Goal: Task Accomplishment & Management: Manage account settings

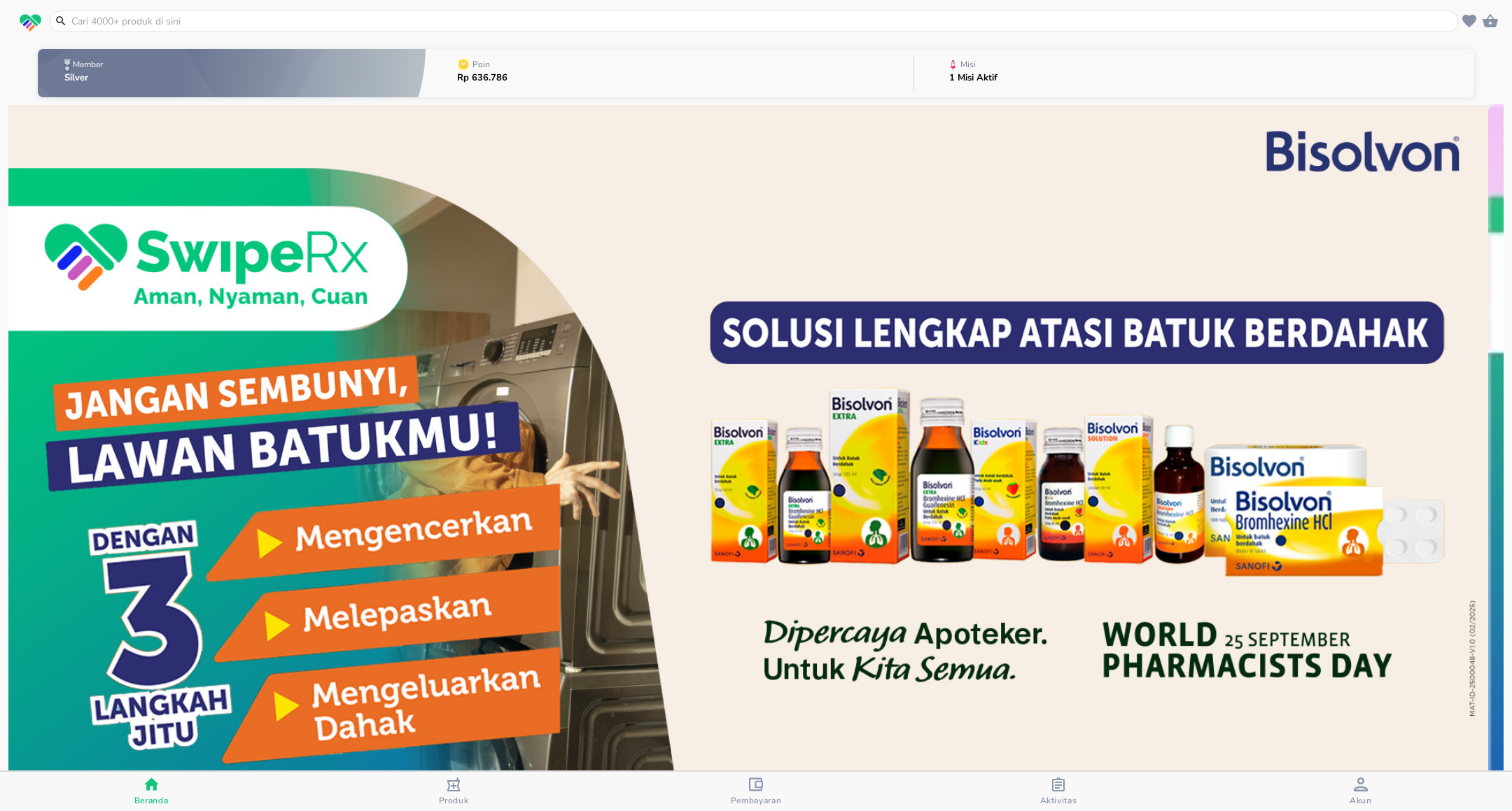
click at [746, 794] on div "Pembayaran" at bounding box center [756, 792] width 51 height 29
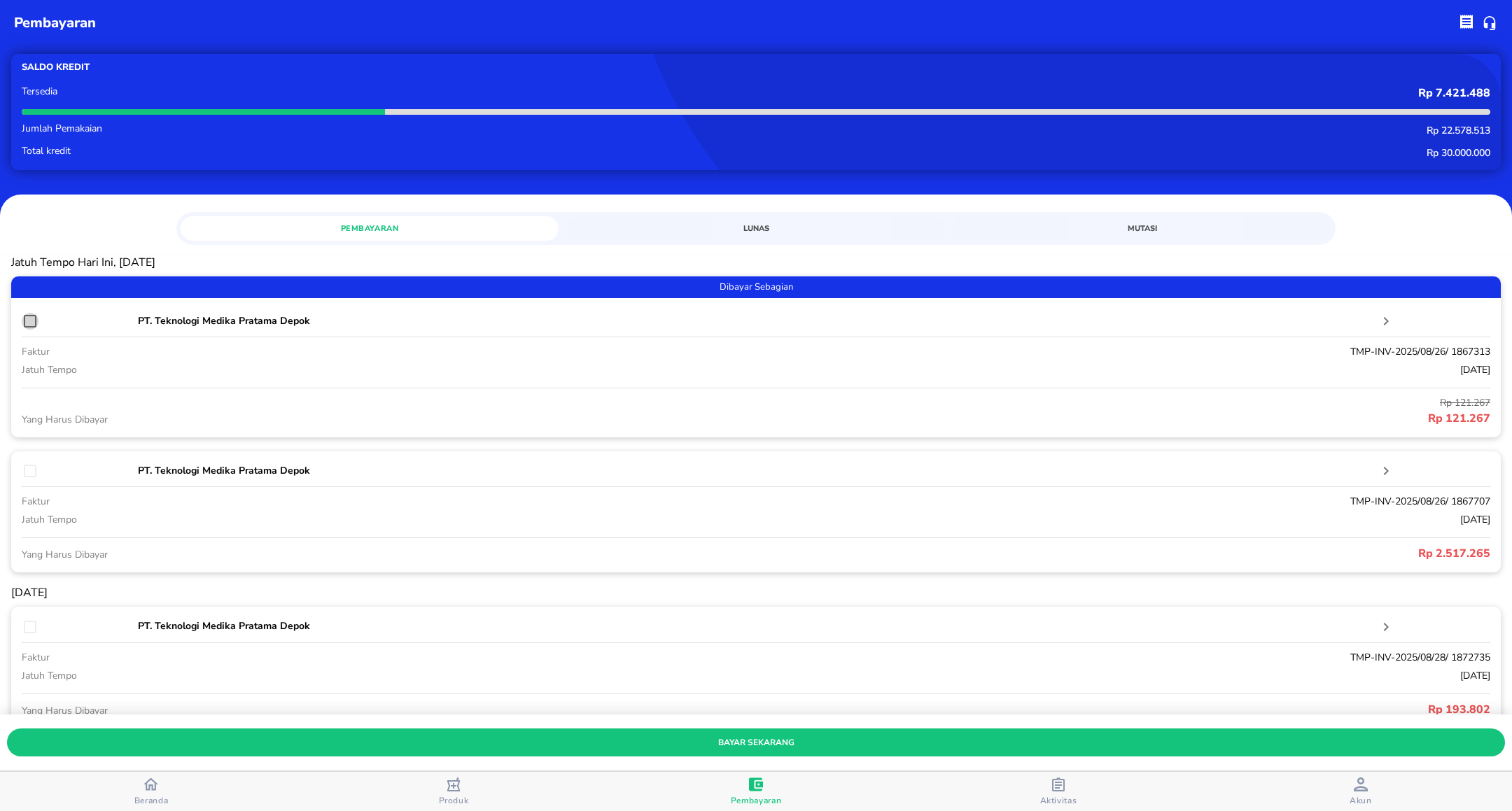
click at [34, 322] on input "checkbox" at bounding box center [30, 321] width 17 height 17
checkbox input "true"
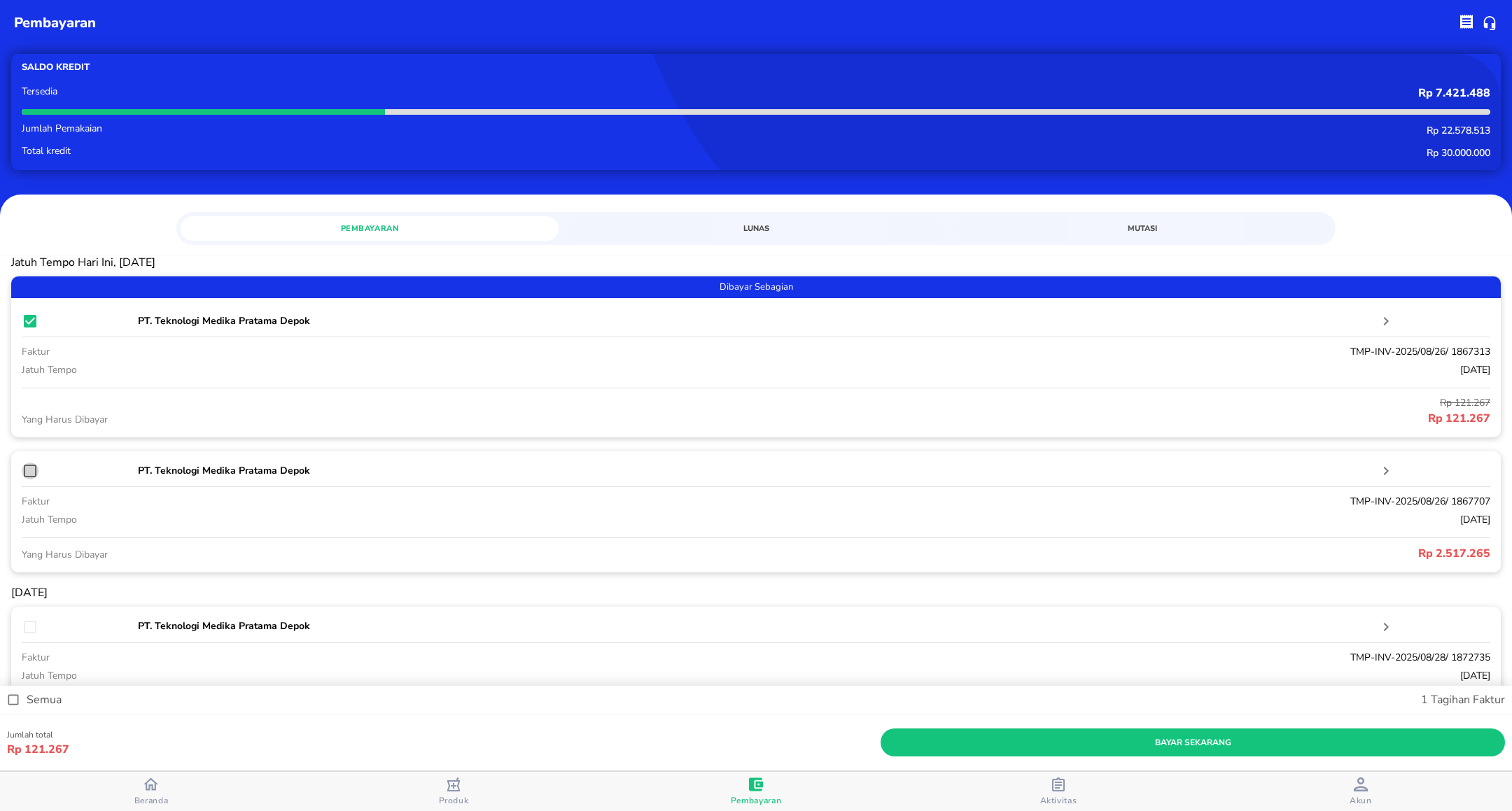
click at [33, 470] on input "checkbox" at bounding box center [30, 471] width 17 height 17
checkbox input "true"
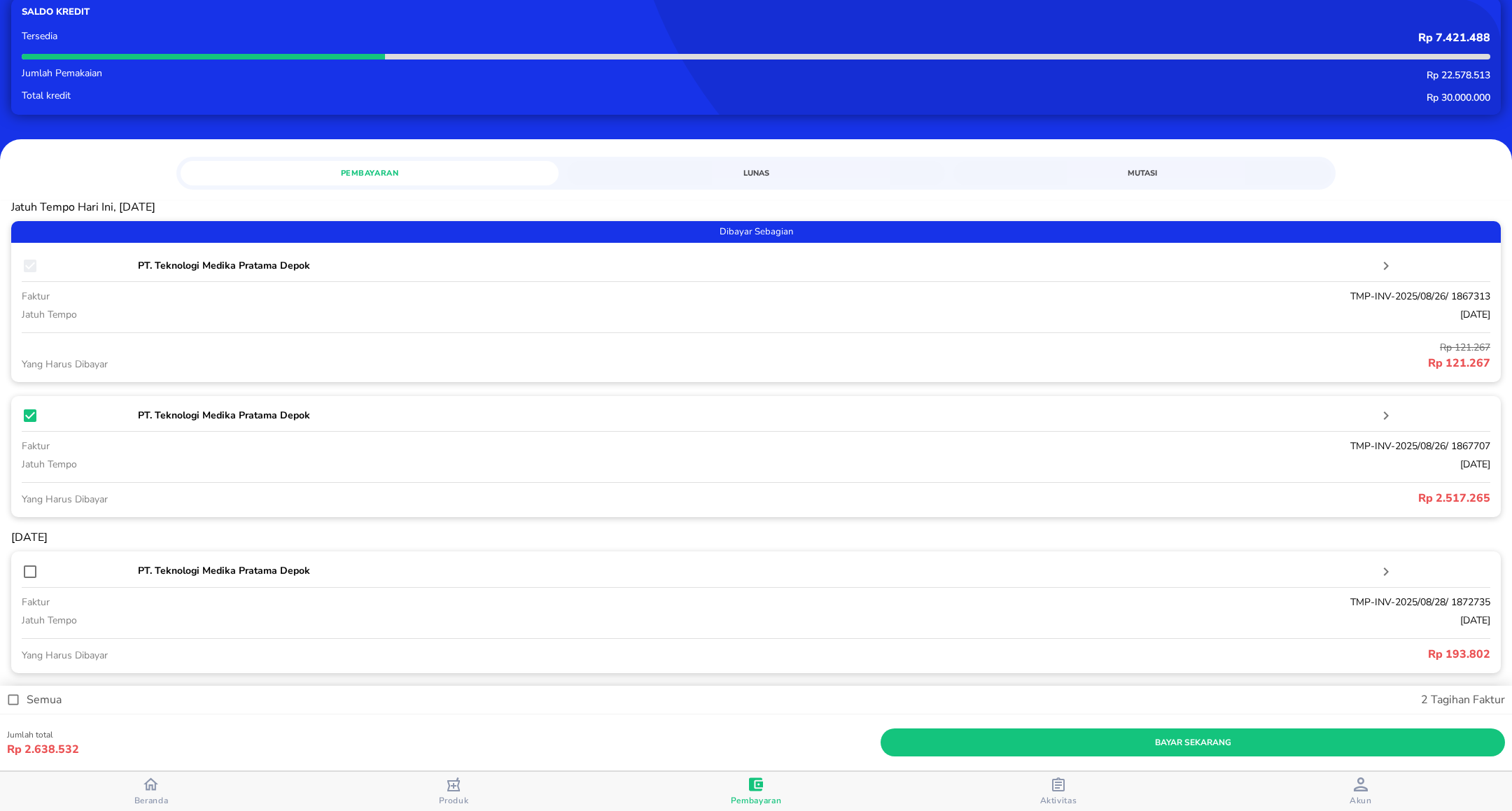
scroll to position [105, 0]
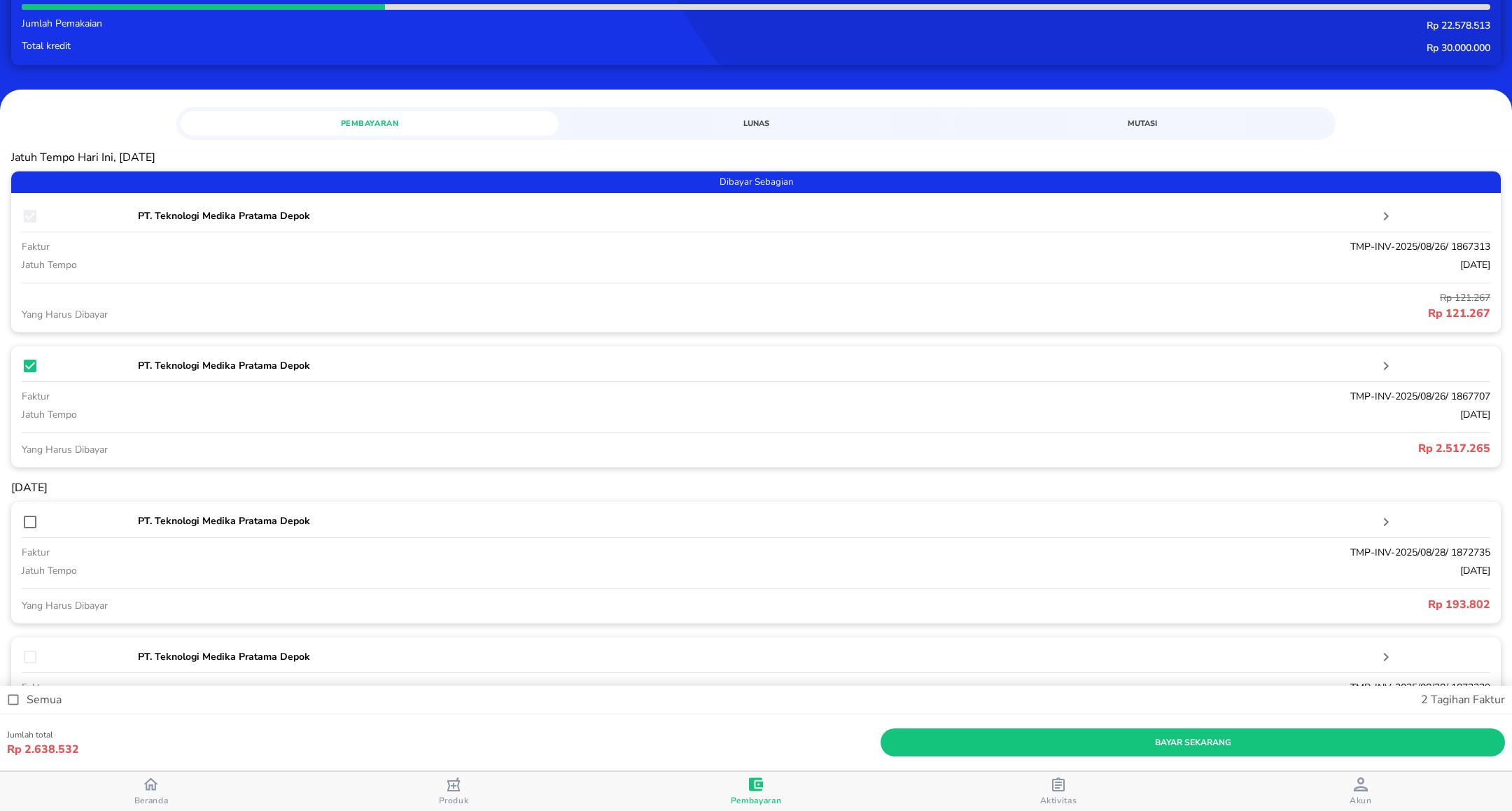
click at [1351, 248] on p "TMP-INV-2025/08/26/ 1867313" at bounding box center [1061, 247] width 857 height 14
copy p "TMP-INV-2025/08/26/ 1867313"
click at [25, 525] on input "checkbox" at bounding box center [30, 522] width 17 height 17
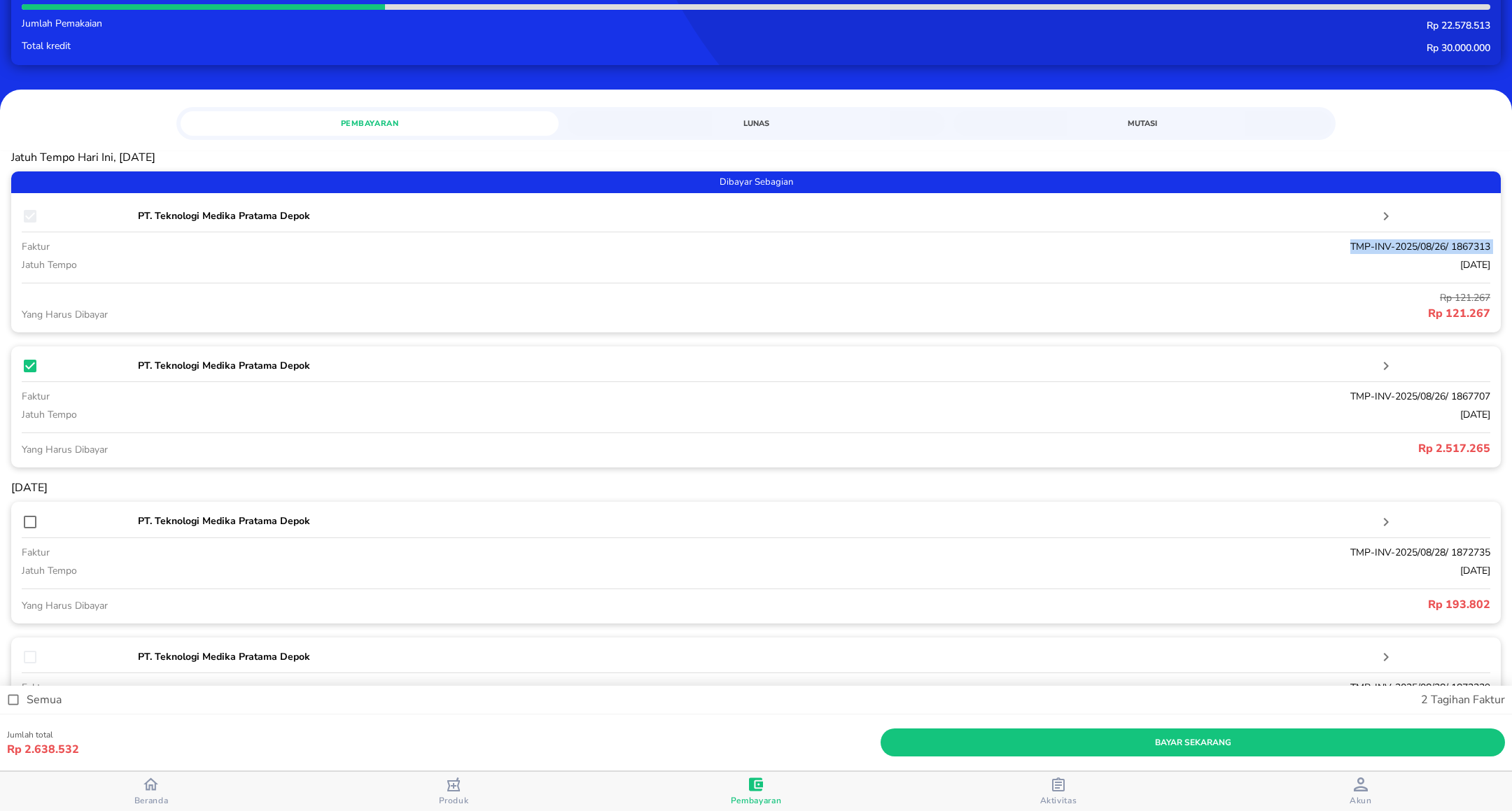
checkbox input "true"
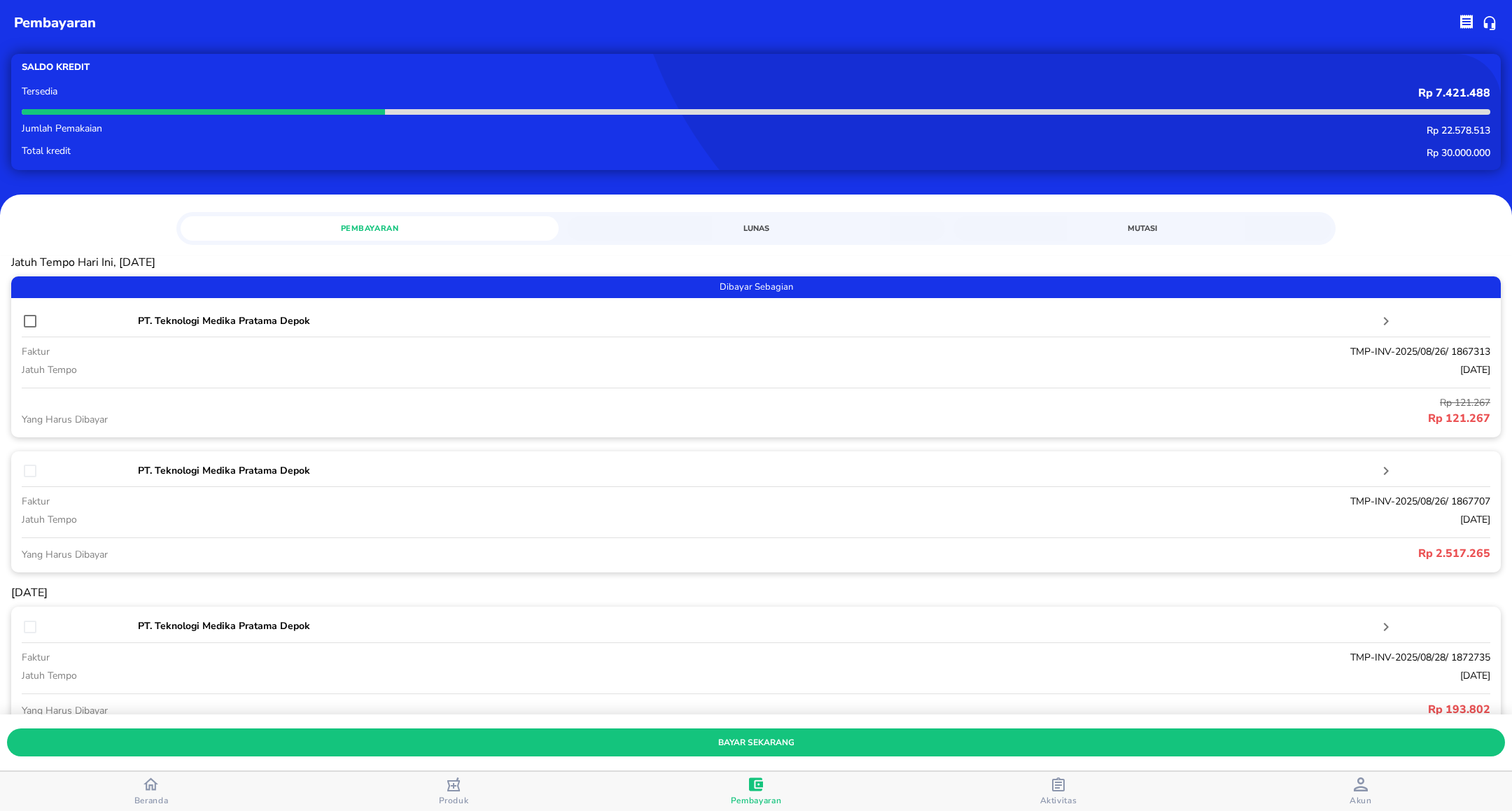
click at [27, 315] on input "checkbox" at bounding box center [30, 321] width 17 height 17
checkbox input "true"
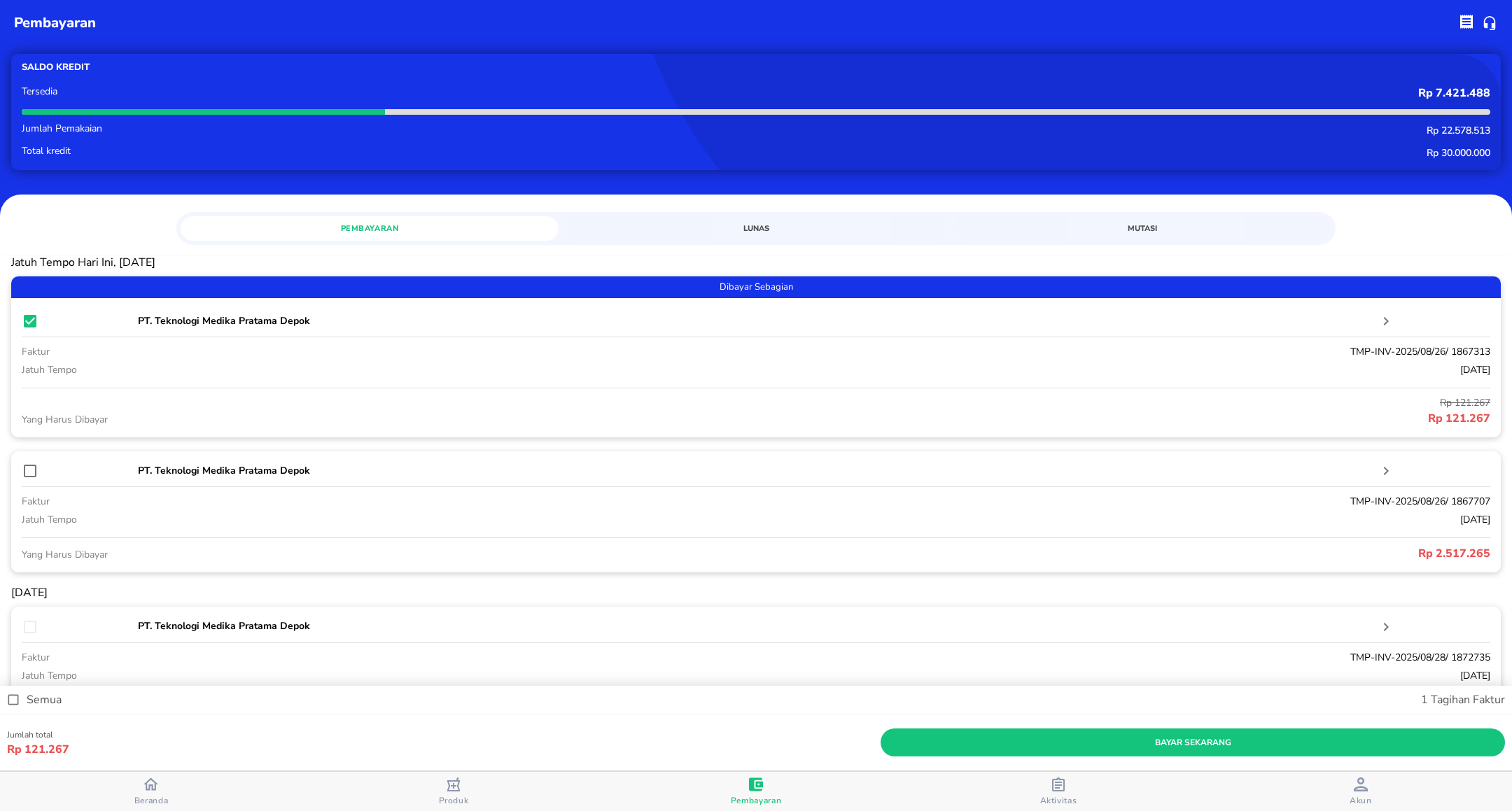
scroll to position [105, 0]
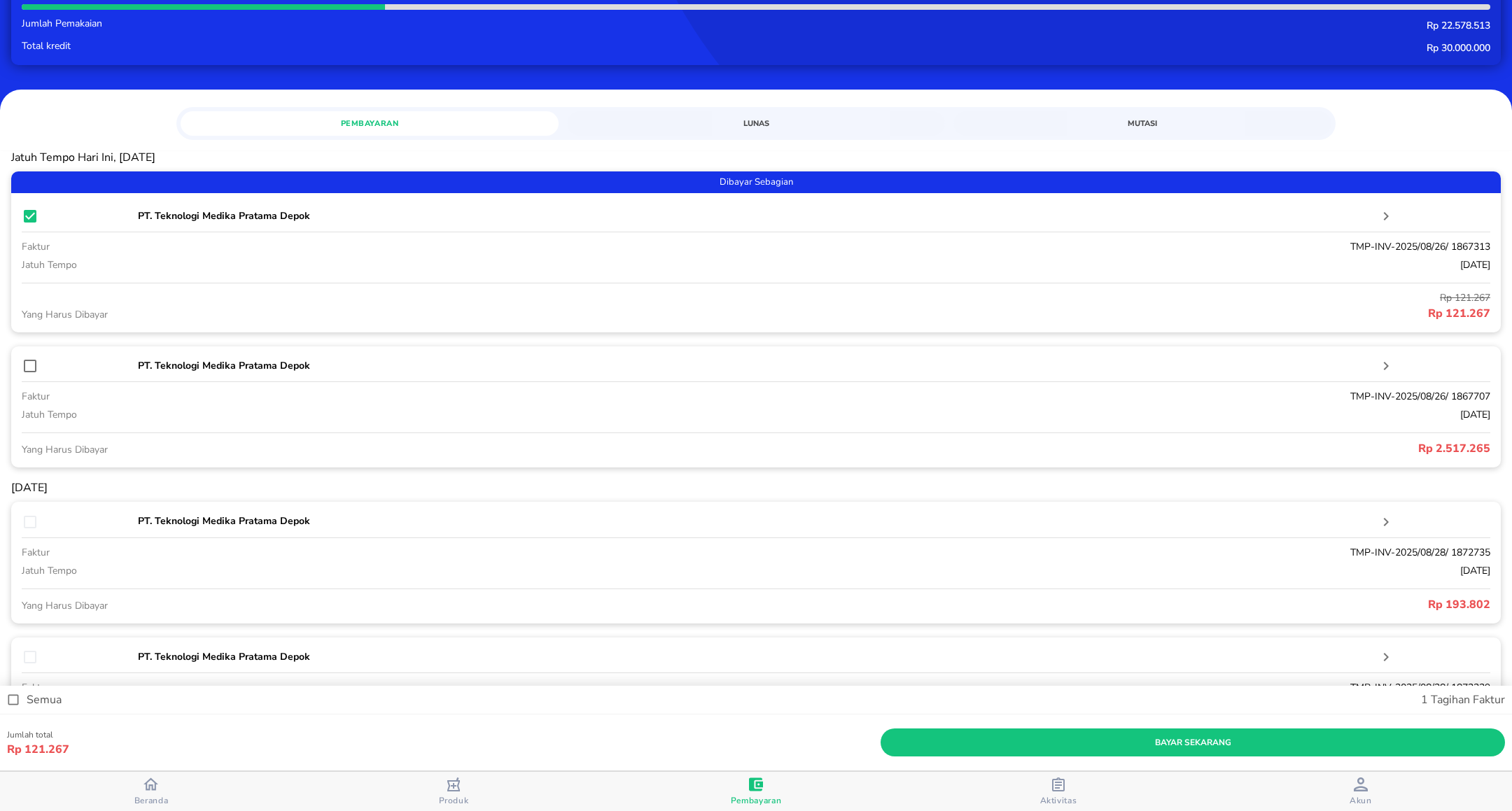
click at [30, 361] on input "checkbox" at bounding box center [30, 366] width 17 height 17
checkbox input "true"
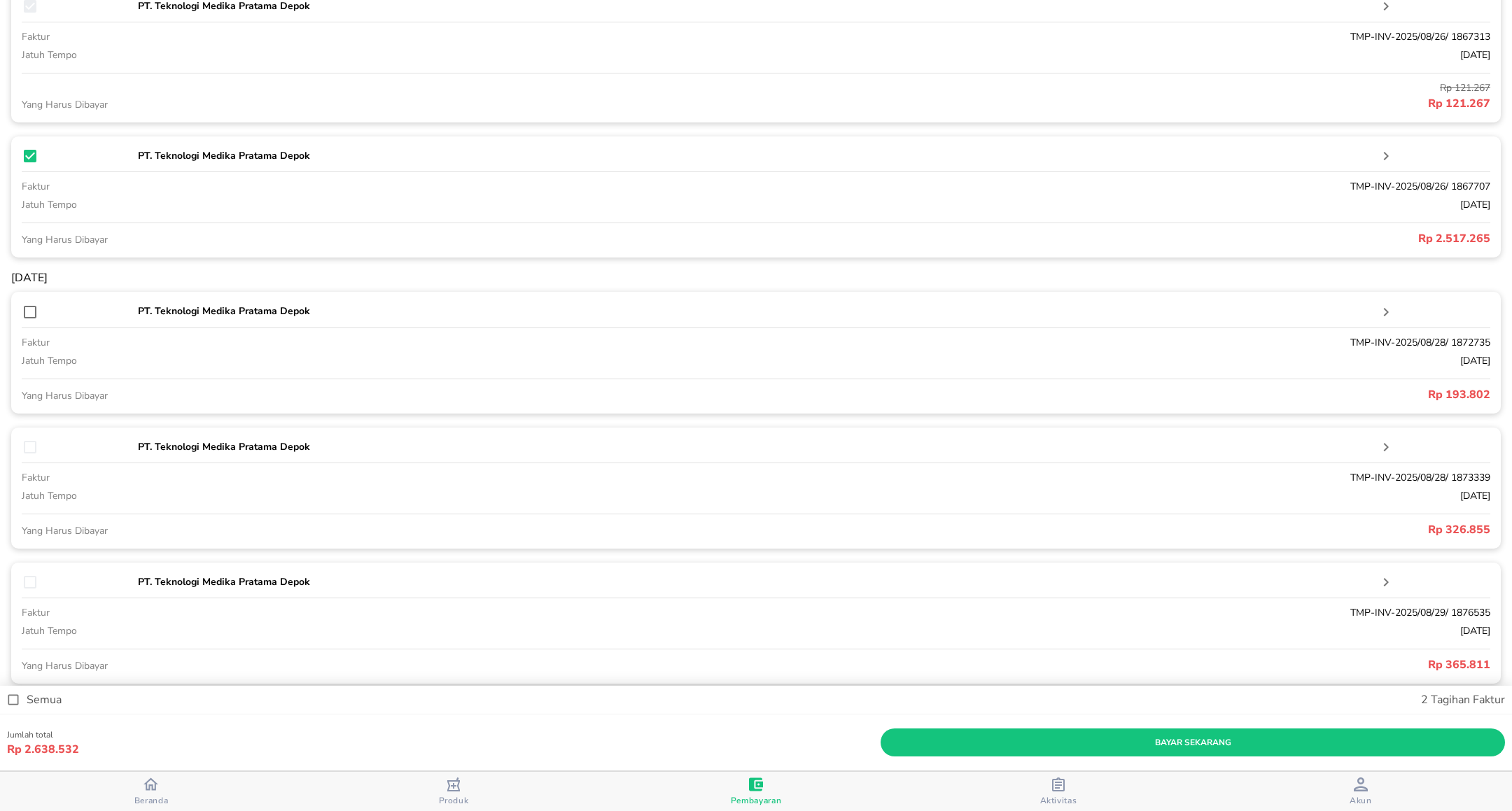
click at [32, 319] on div "PT. Teknologi Medika Pratama Depok faktur TMP-INV-2025/08/28/ 1872735 jatuh tem…" at bounding box center [755, 352] width 1489 height 121
click at [30, 315] on input "checkbox" at bounding box center [30, 312] width 17 height 17
checkbox input "true"
